Goal: Transaction & Acquisition: Purchase product/service

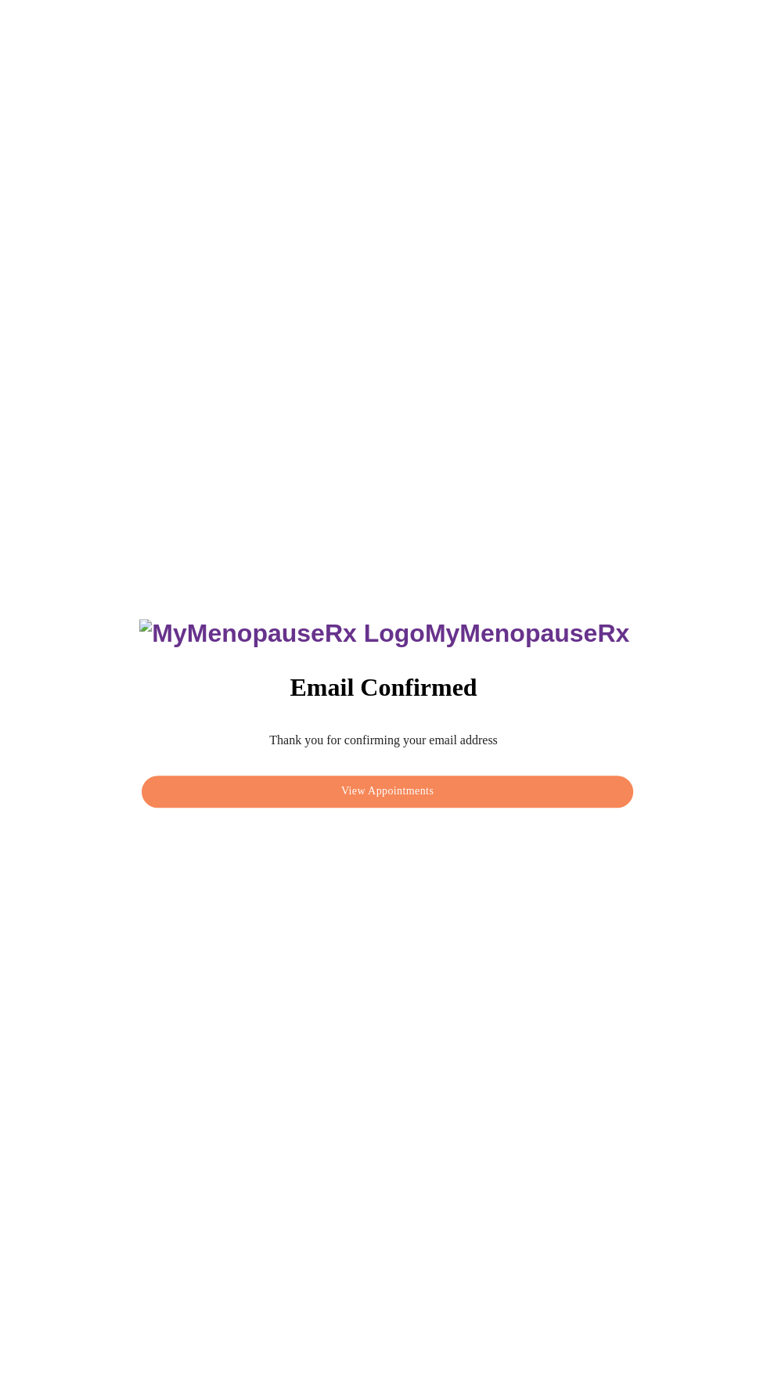
click at [446, 802] on span "View Appointments" at bounding box center [388, 792] width 456 height 20
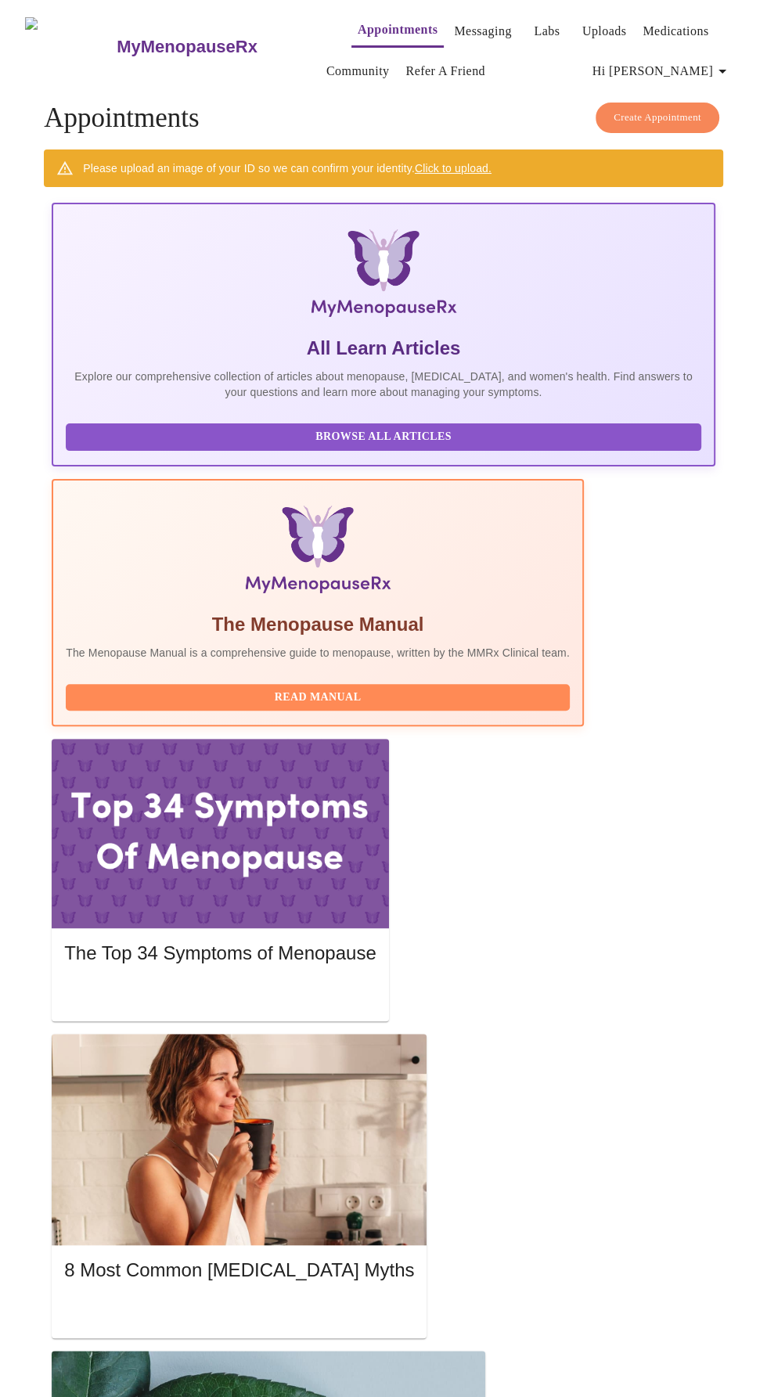
scroll to position [0, 35]
click at [534, 20] on link "Labs" at bounding box center [547, 31] width 26 height 22
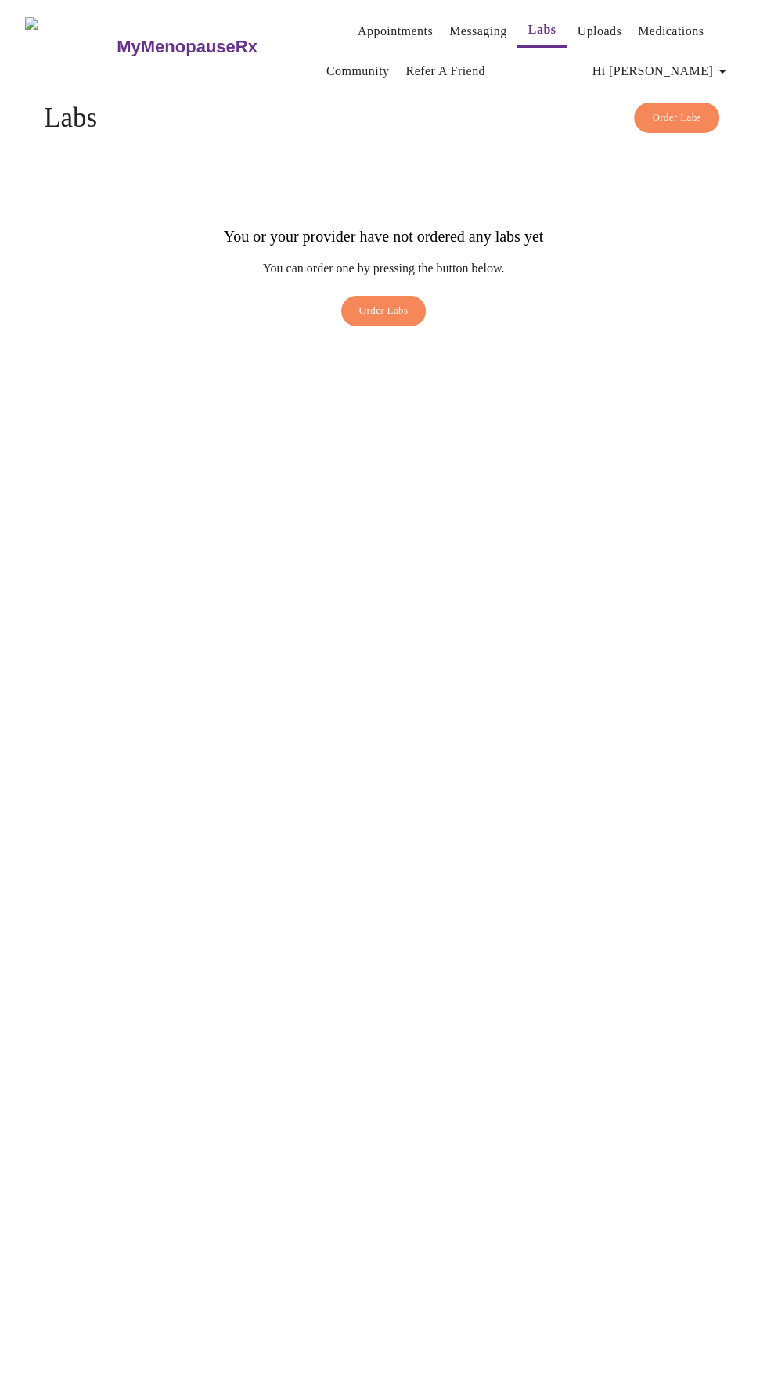
click at [368, 302] on span "Order Labs" at bounding box center [383, 311] width 49 height 18
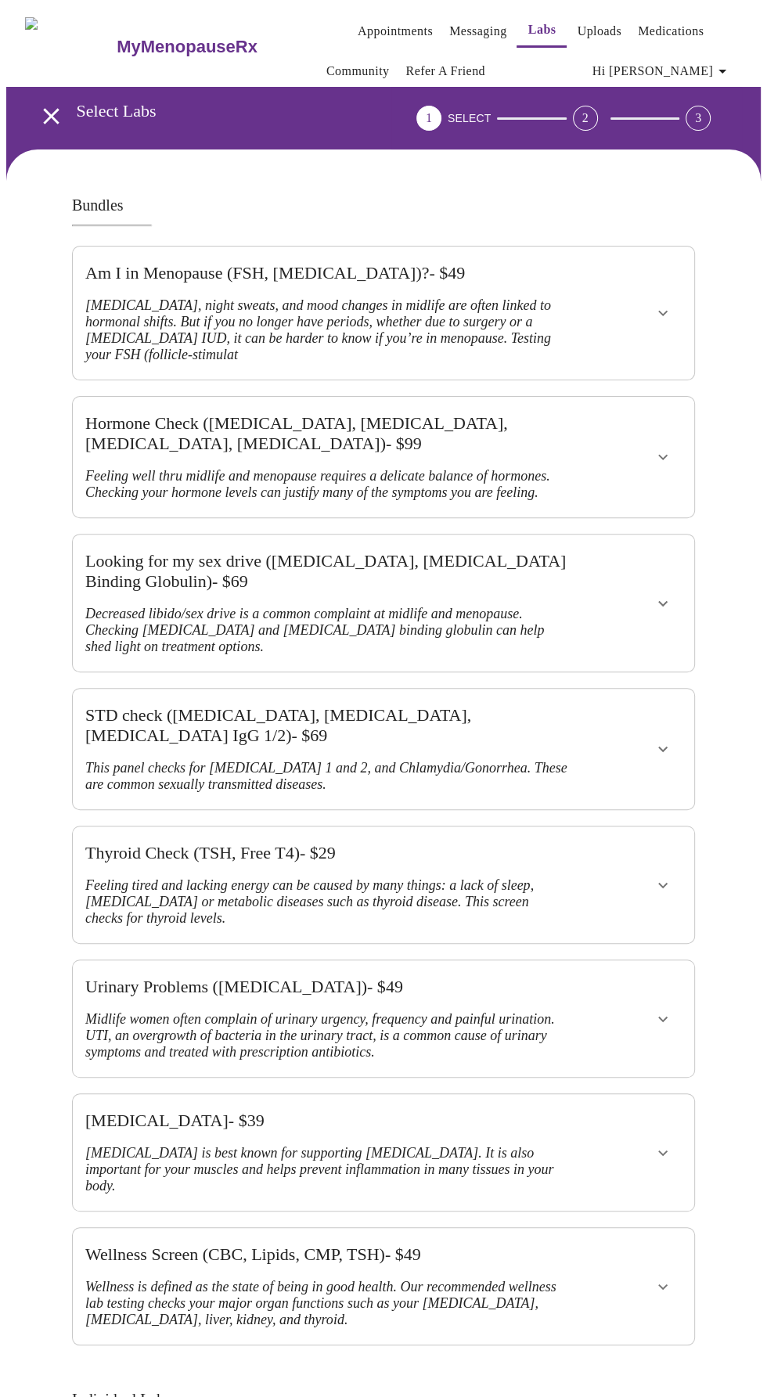
click at [598, 299] on div at bounding box center [637, 313] width 102 height 121
click at [672, 304] on icon "show more" at bounding box center [663, 313] width 19 height 19
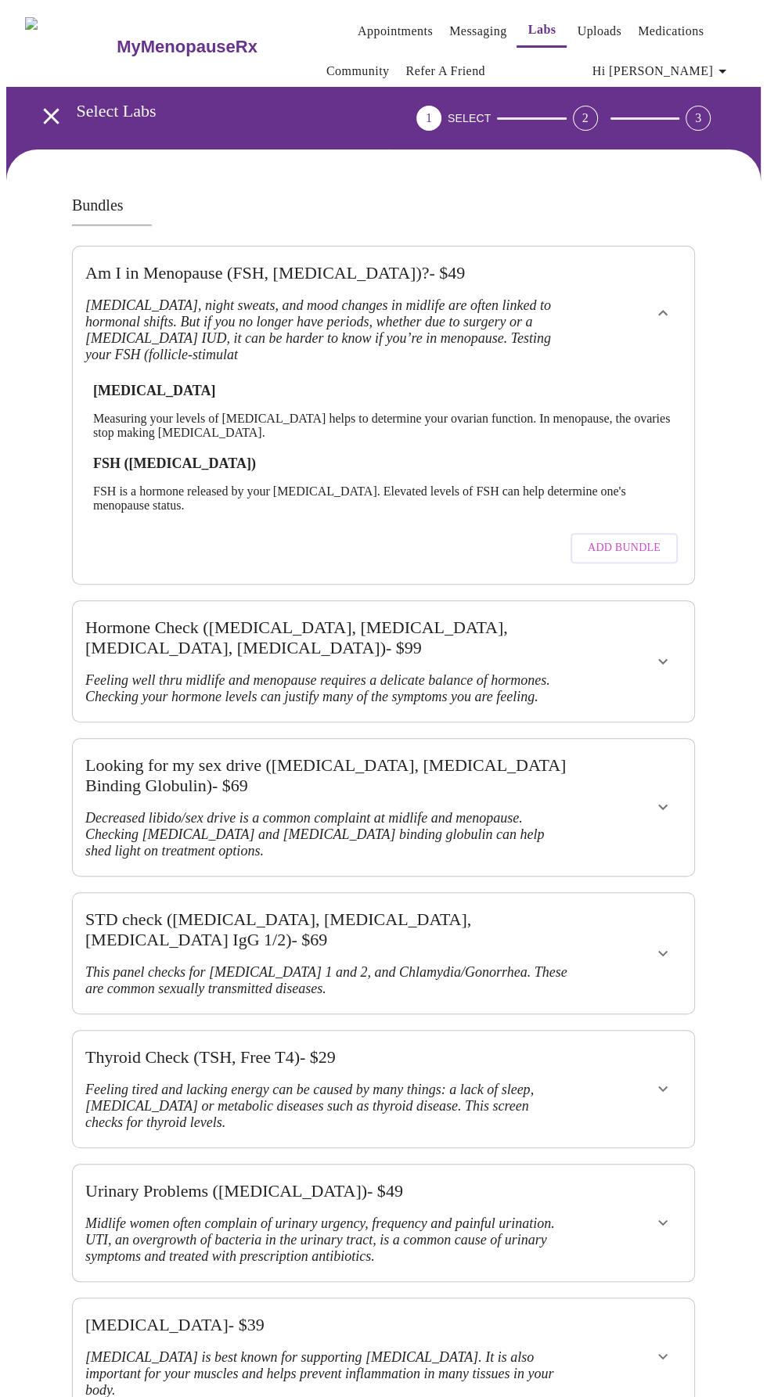
click at [626, 636] on div at bounding box center [637, 661] width 102 height 108
click at [647, 539] on span "Add Bundle" at bounding box center [624, 549] width 73 height 20
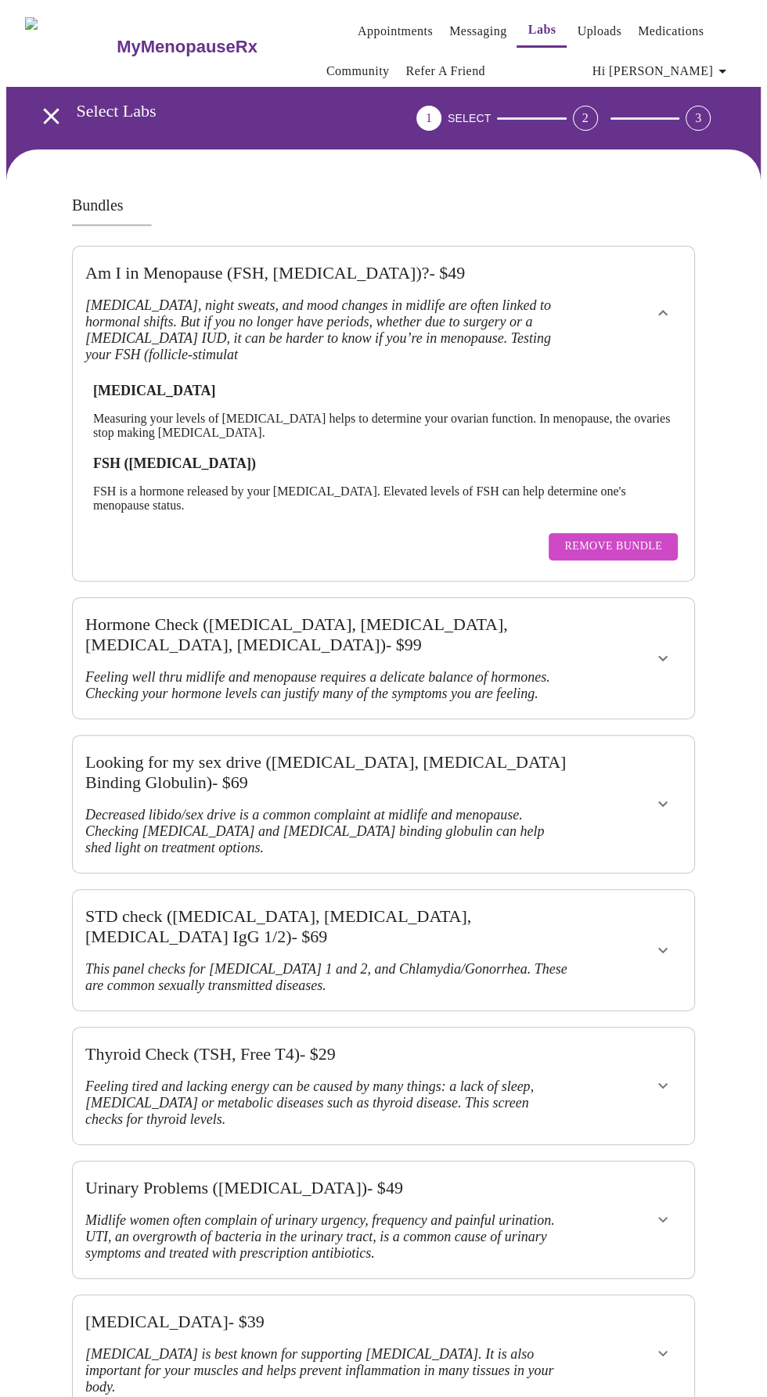
click at [651, 622] on div at bounding box center [637, 658] width 102 height 108
click at [672, 649] on icon "show more" at bounding box center [663, 658] width 19 height 19
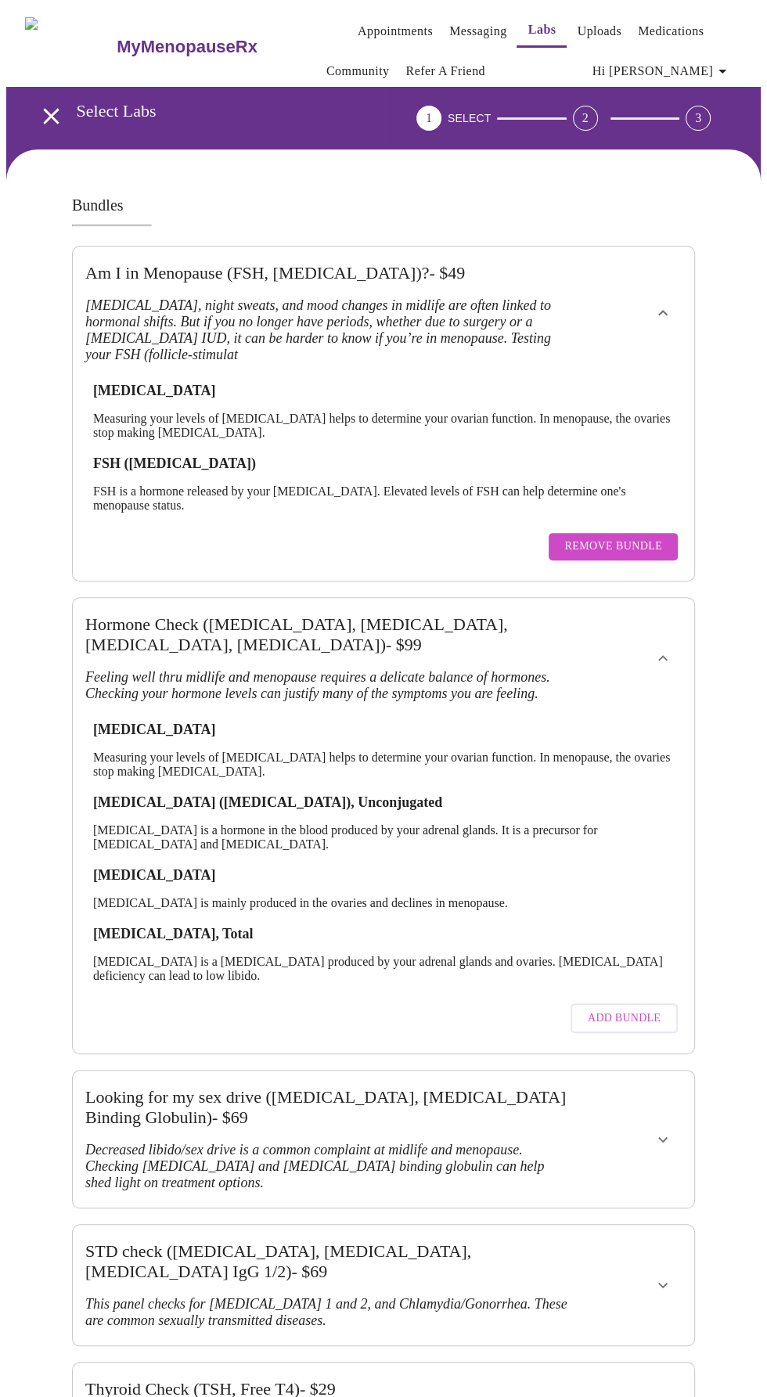
click at [668, 1004] on button "Add Bundle" at bounding box center [624, 1019] width 107 height 31
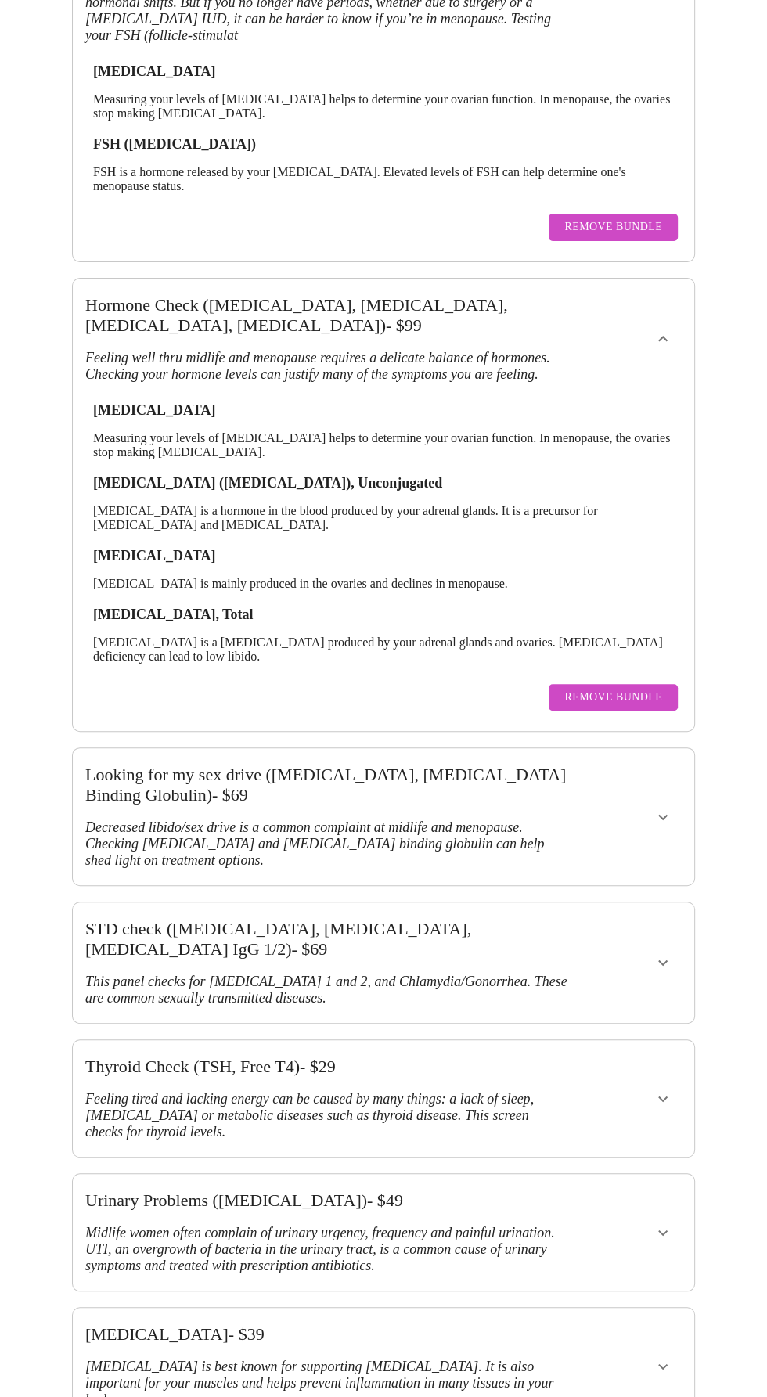
scroll to position [334, 0]
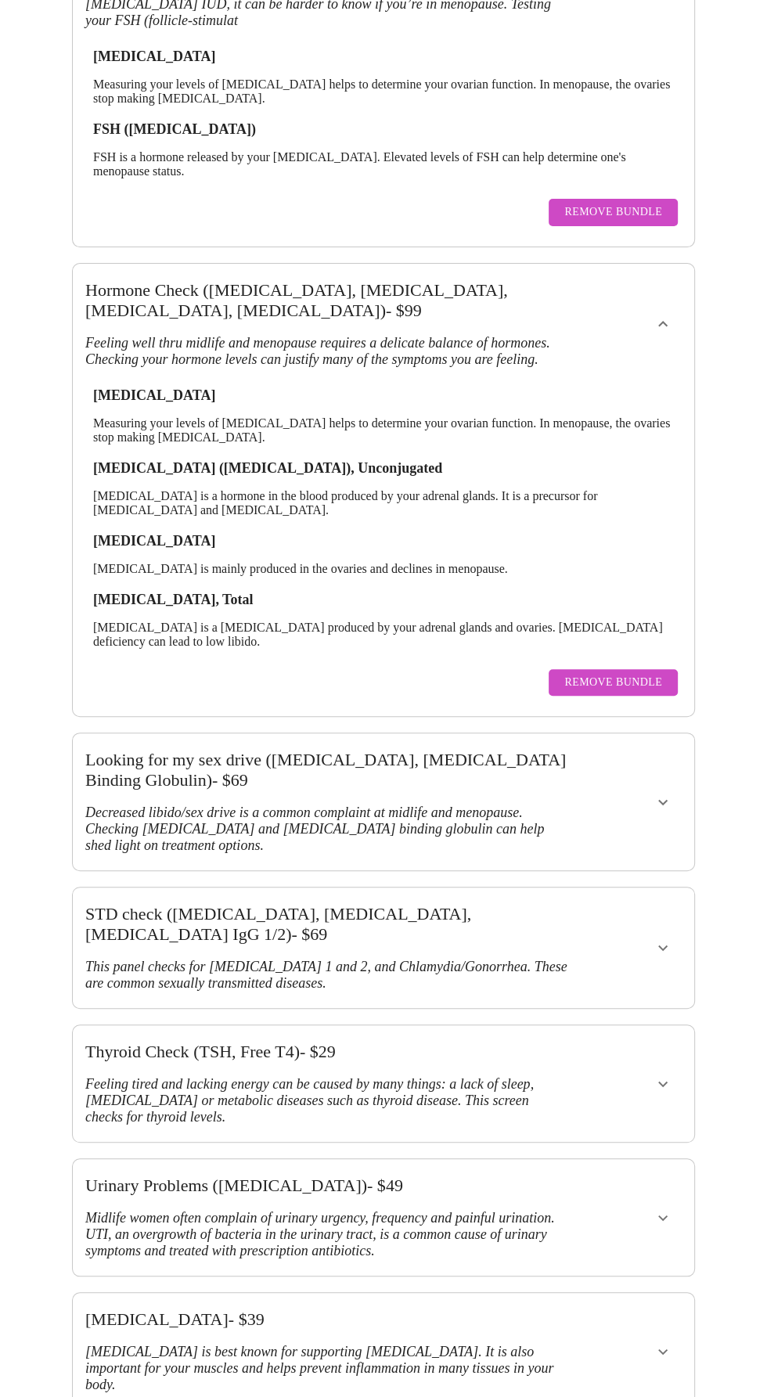
click at [672, 793] on icon "show more" at bounding box center [663, 802] width 19 height 19
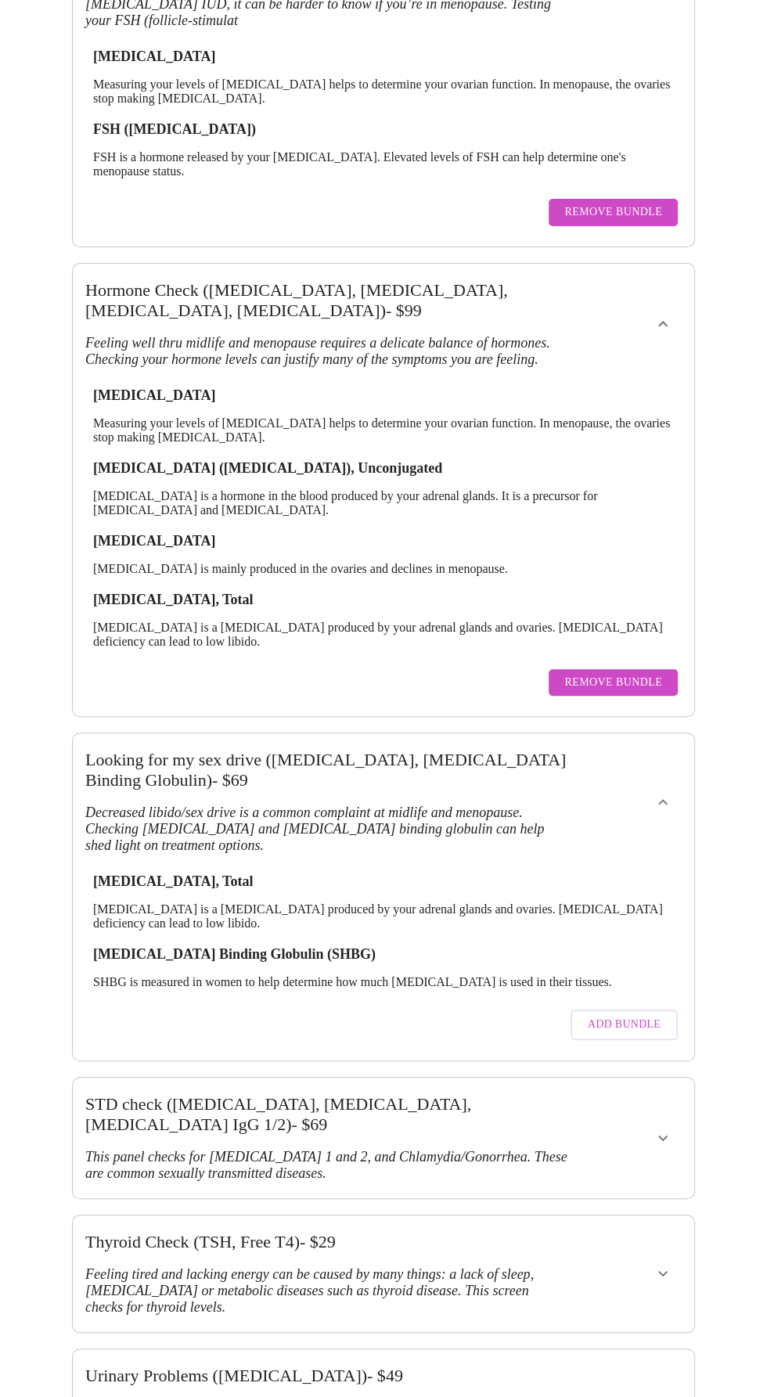
click at [650, 1015] on span "Add Bundle" at bounding box center [624, 1025] width 73 height 20
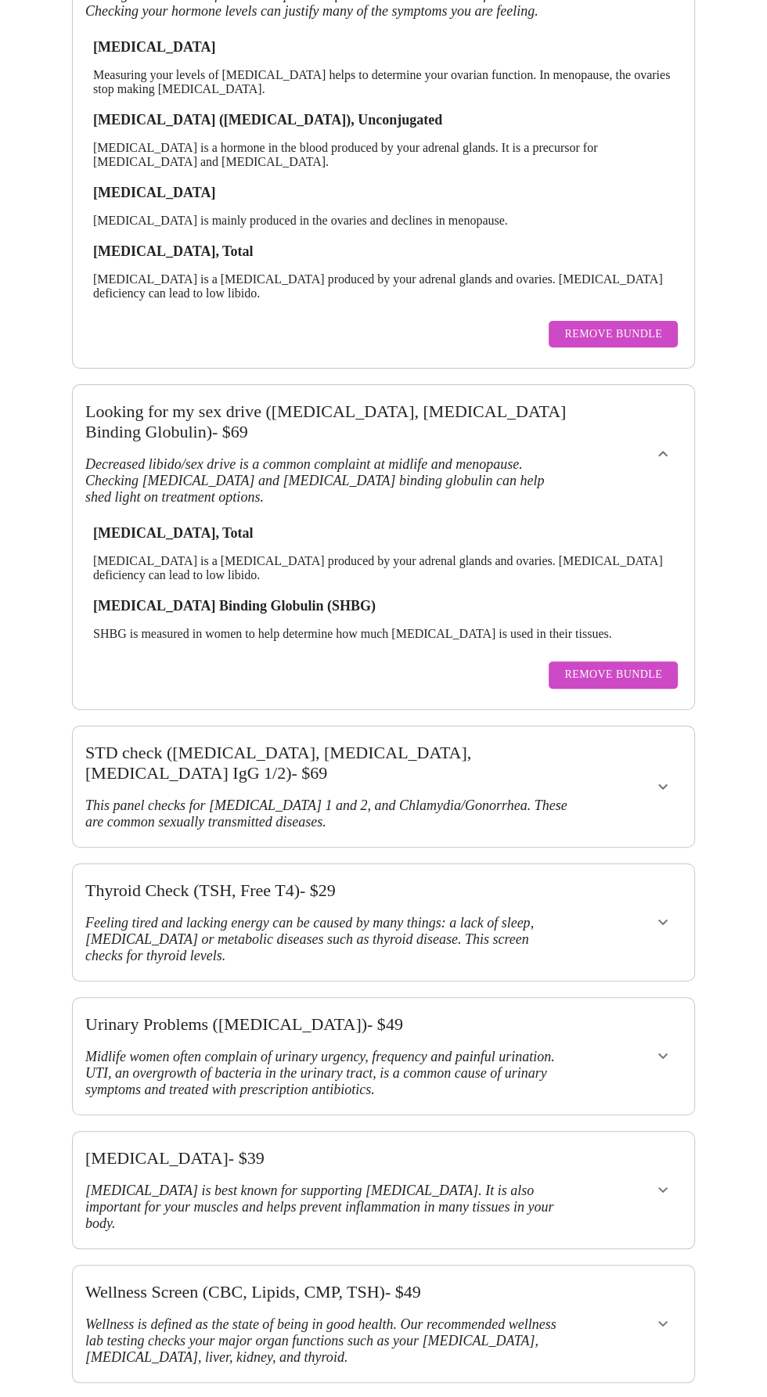
scroll to position [706, 0]
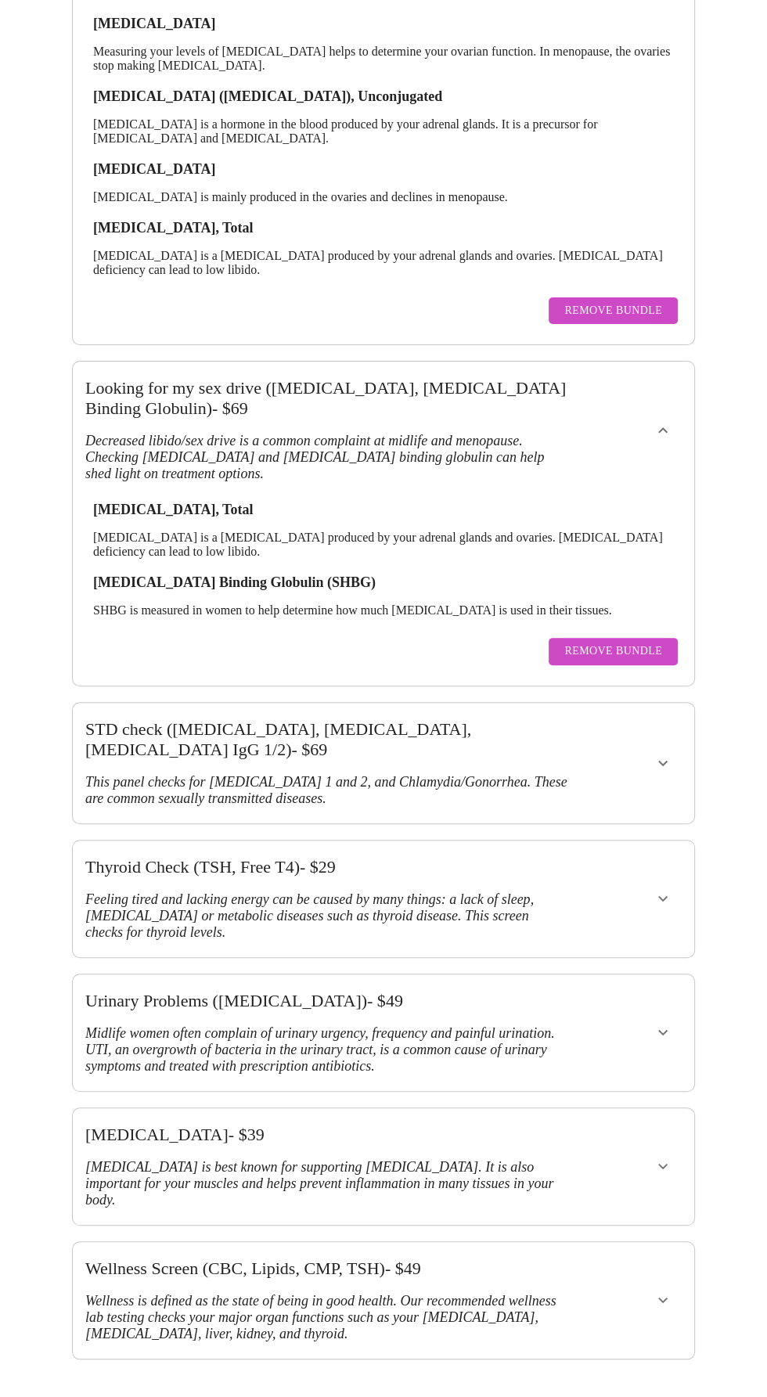
click at [668, 744] on button "show more" at bounding box center [663, 763] width 38 height 38
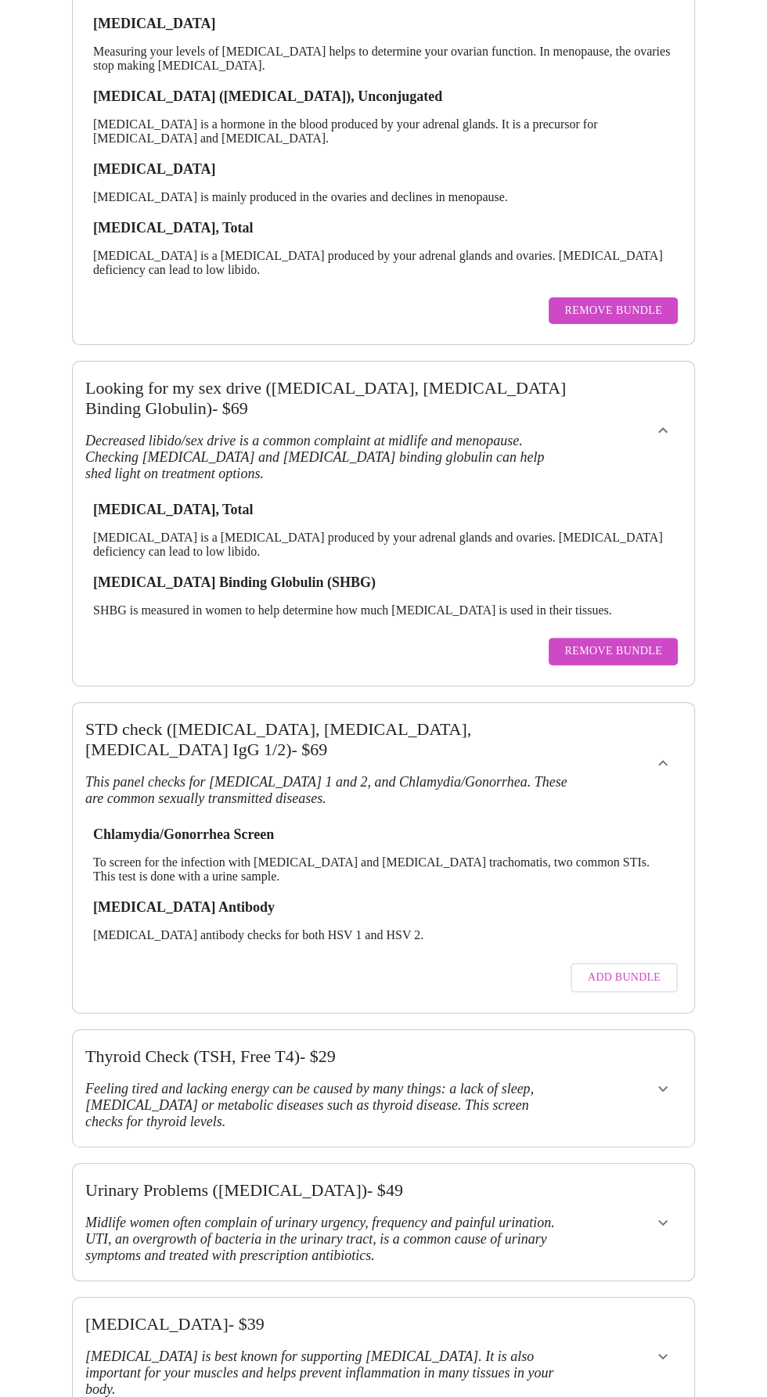
click at [643, 968] on span "Add Bundle" at bounding box center [624, 978] width 73 height 20
click at [649, 967] on span "Remove Bundle" at bounding box center [613, 977] width 98 height 20
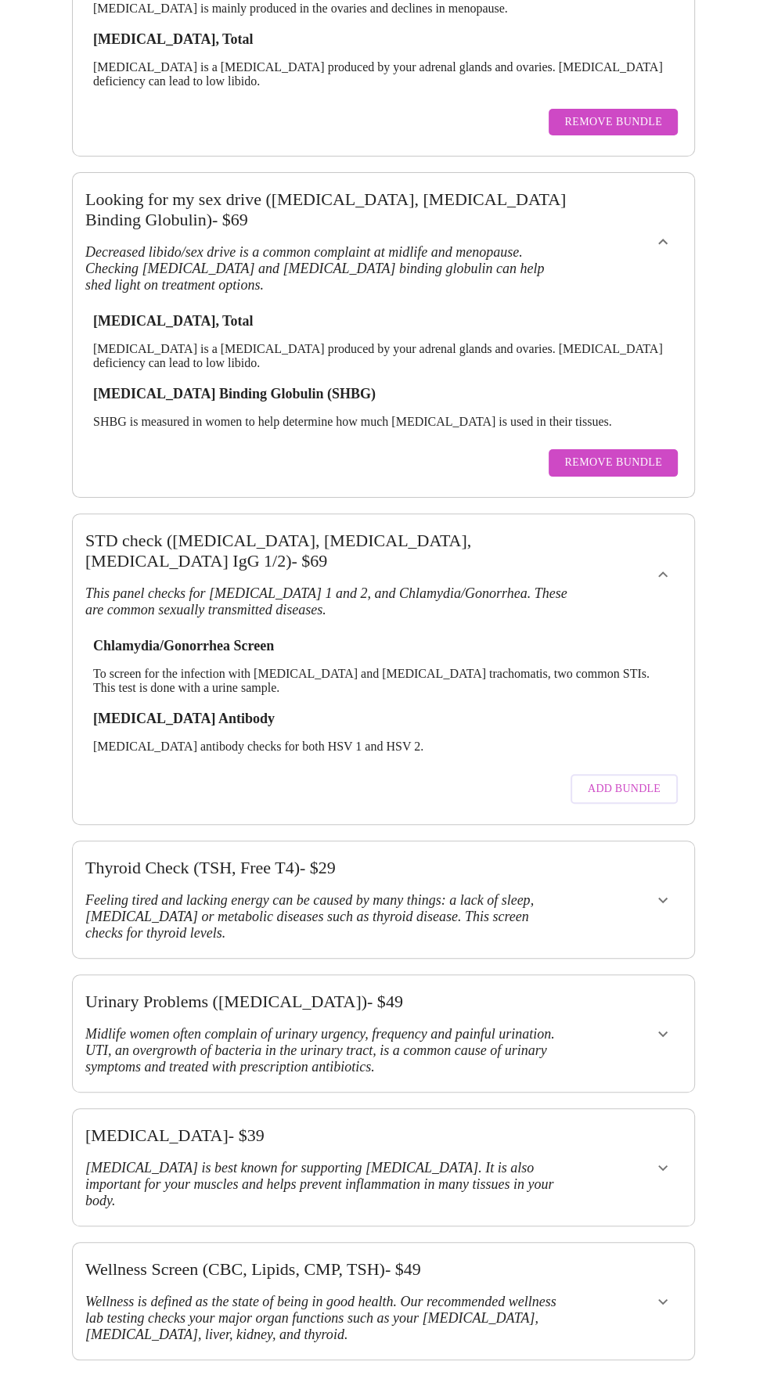
scroll to position [902, 0]
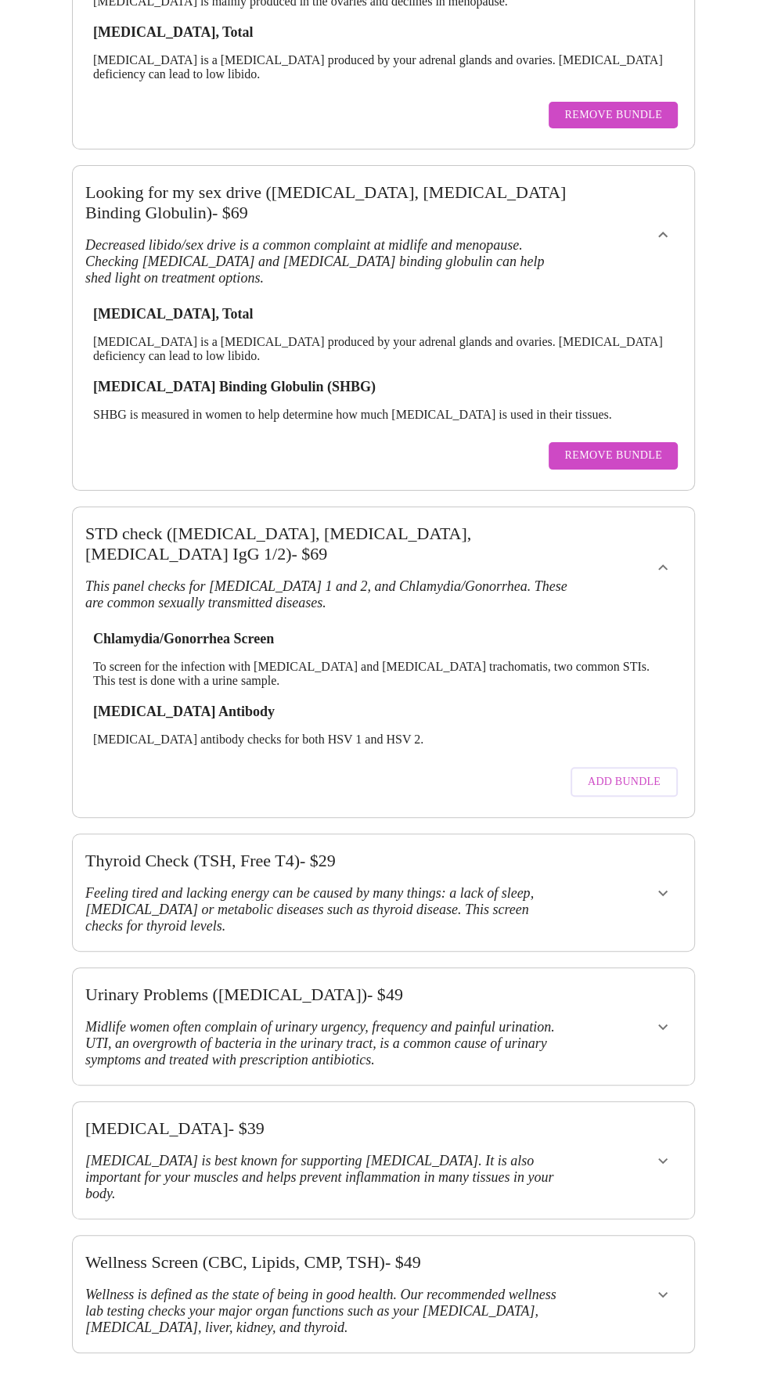
click at [669, 884] on icon "show more" at bounding box center [663, 893] width 19 height 19
